Goal: Task Accomplishment & Management: Use online tool/utility

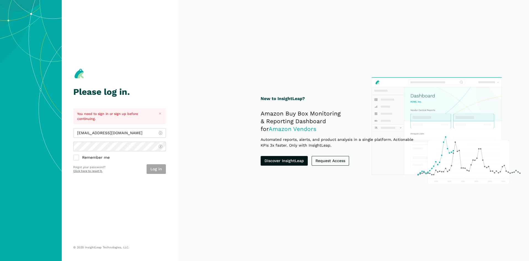
type input "[EMAIL_ADDRESS][DOMAIN_NAME]"
click at [153, 163] on div "jhoyos@wmciinc.com Remember me Log in Forgot your password? Click here to reset…" at bounding box center [119, 151] width 93 height 46
click at [153, 167] on button "Log in" at bounding box center [156, 169] width 19 height 10
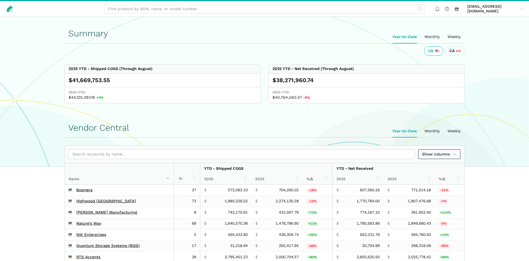
scroll to position [225, 0]
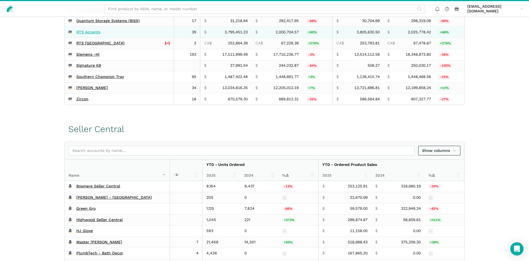
click at [83, 33] on link "RTS Accents" at bounding box center [88, 32] width 24 height 5
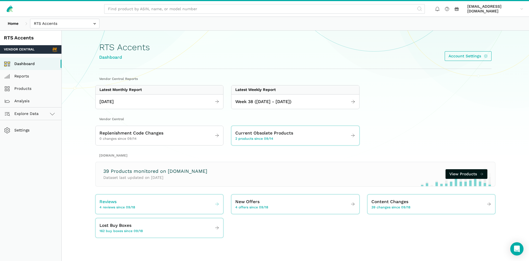
click at [126, 204] on div "Reviews 4 reviews since 09/18" at bounding box center [117, 204] width 36 height 12
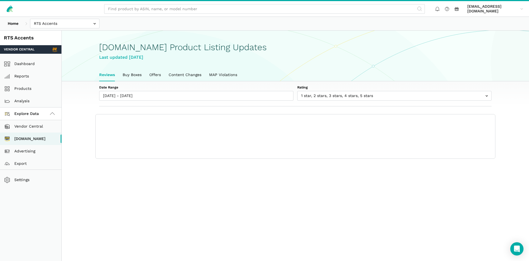
scroll to position [2, 0]
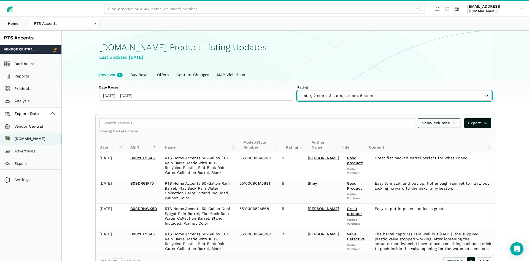
click at [316, 94] on input "text" at bounding box center [394, 96] width 194 height 10
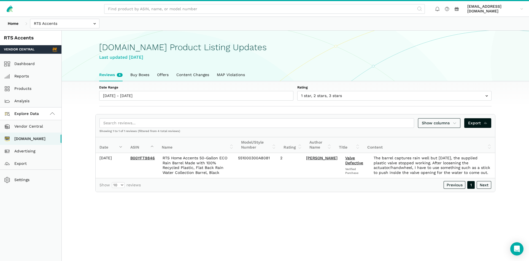
click at [271, 217] on main "Amazon.com Product Listing Updates Last updated September 24, 2025 Reviews 4 Bu…" at bounding box center [295, 161] width 467 height 261
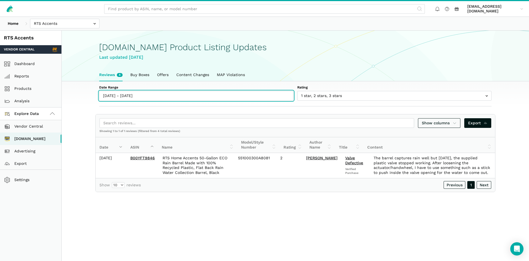
type input "09/18/2025"
type input "09/24/2025"
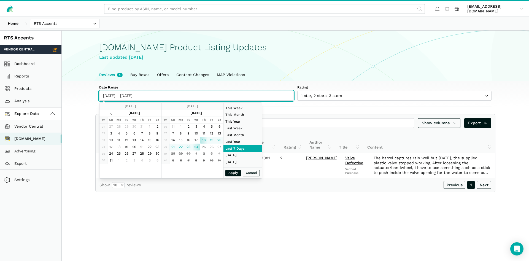
click at [136, 99] on input "09/18/2025 - 09/24/2025" at bounding box center [196, 96] width 194 height 10
type input "09/14/2025"
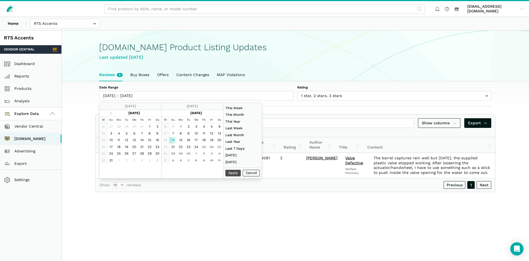
type input "09/24/2025"
type input "09/14/2025"
click at [228, 172] on button "Apply" at bounding box center [232, 173] width 15 height 7
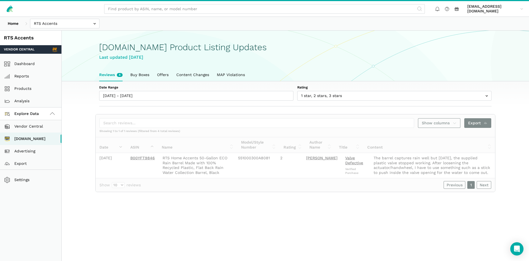
type input "09/14/2025 - 09/24/2025"
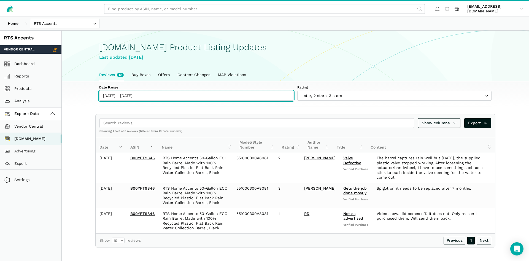
click at [144, 99] on input "09/14/2025 - 09/24/2025" at bounding box center [196, 96] width 194 height 10
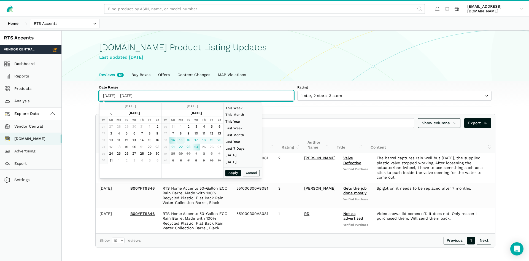
type input "09/15/2025"
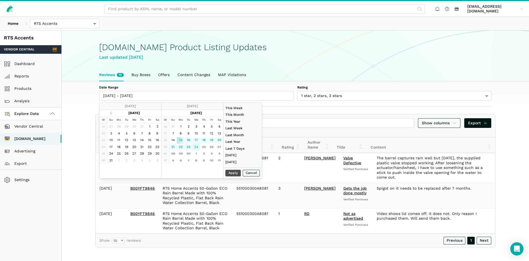
type input "09/24/2025"
type input "09/15/2025"
click at [228, 172] on button "Apply" at bounding box center [232, 173] width 15 height 7
type input "09/15/2025 - 09/24/2025"
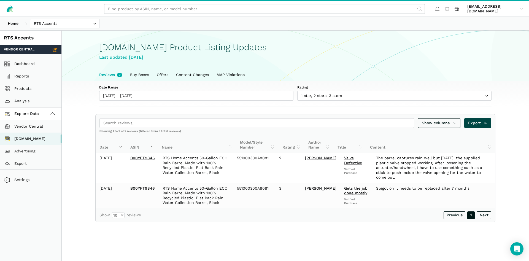
click at [477, 125] on span "Export" at bounding box center [478, 123] width 20 height 6
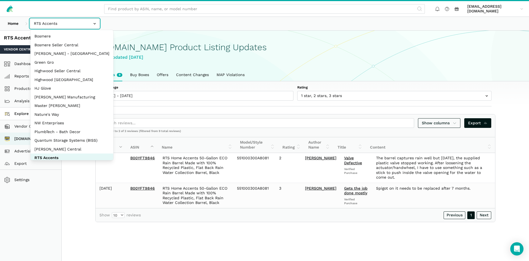
click at [71, 20] on input "text" at bounding box center [64, 24] width 69 height 10
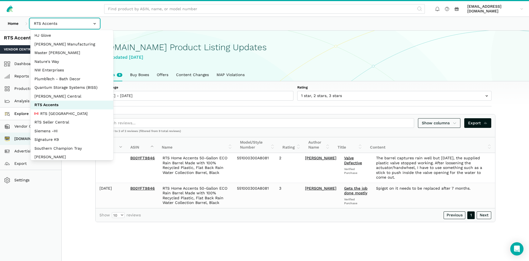
scroll to position [53, 0]
